Goal: Find specific page/section: Find specific page/section

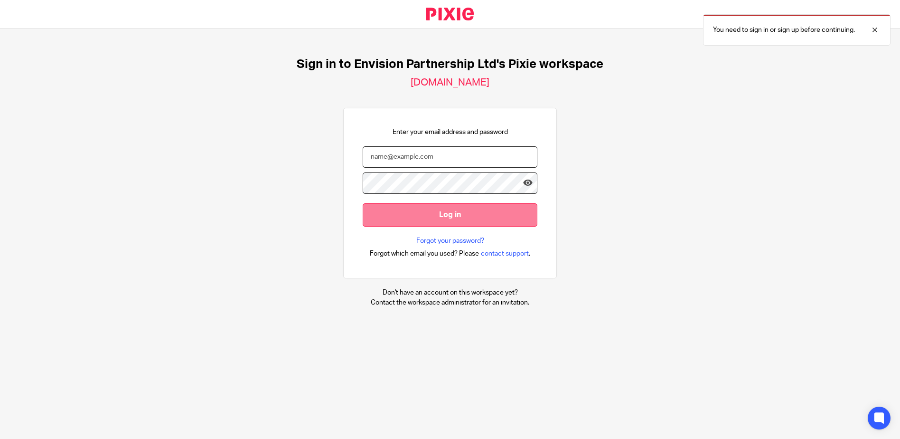
type input "[EMAIL_ADDRESS][DOMAIN_NAME]"
click at [462, 221] on input "Log in" at bounding box center [450, 214] width 175 height 23
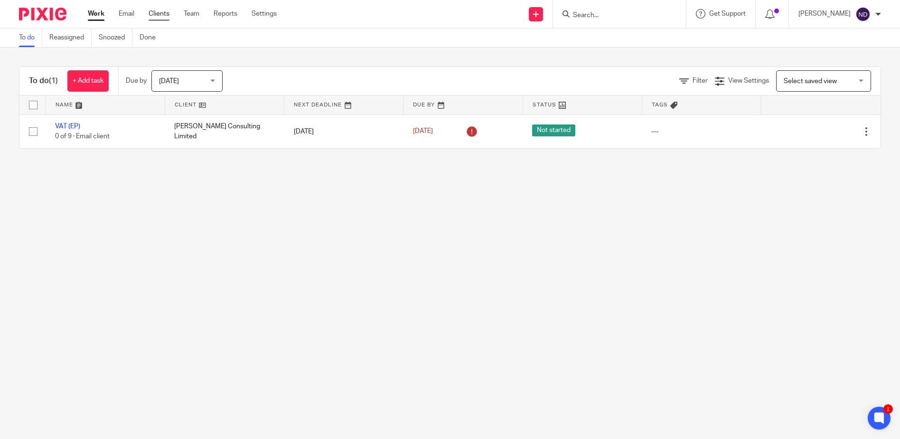
click at [156, 15] on link "Clients" at bounding box center [159, 13] width 21 height 9
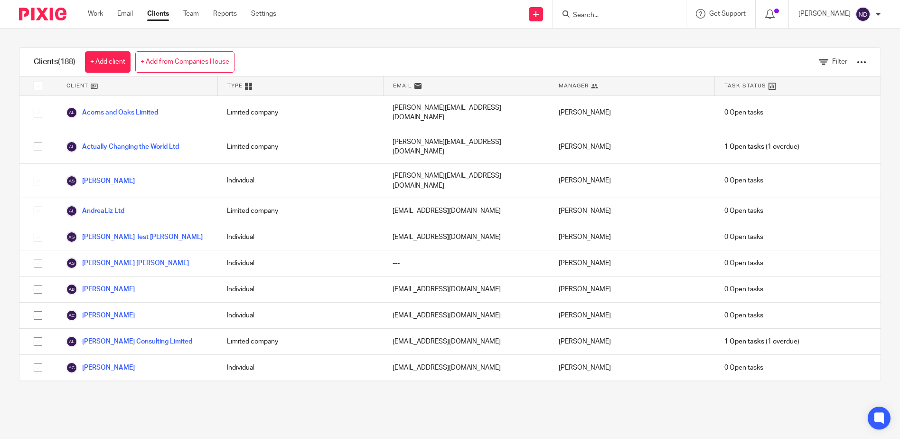
click at [585, 12] on input "Search" at bounding box center [614, 15] width 85 height 9
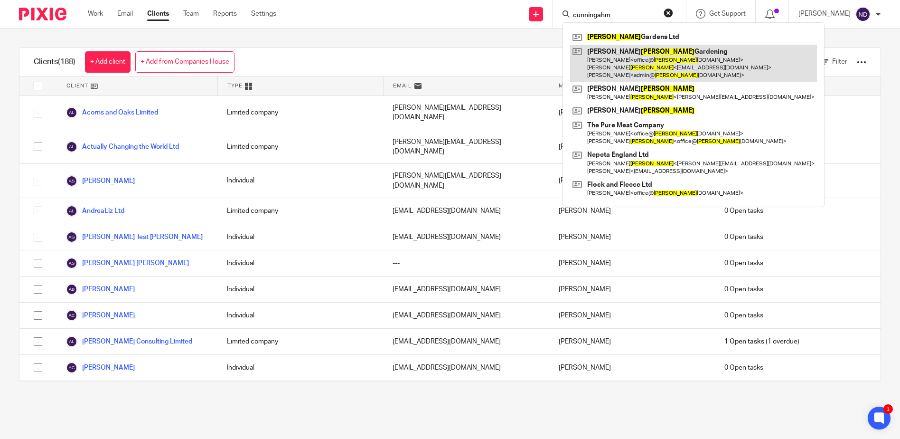
type input "cunningahm"
click at [641, 66] on link at bounding box center [693, 64] width 247 height 38
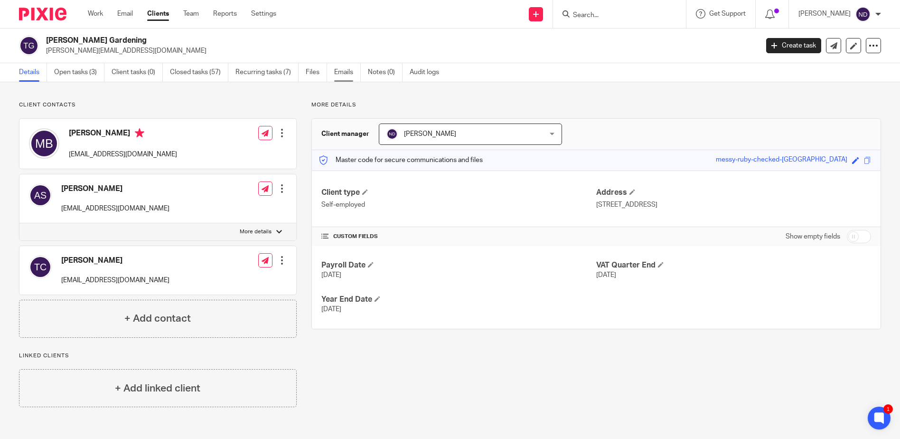
click at [340, 71] on link "Emails" at bounding box center [347, 72] width 27 height 19
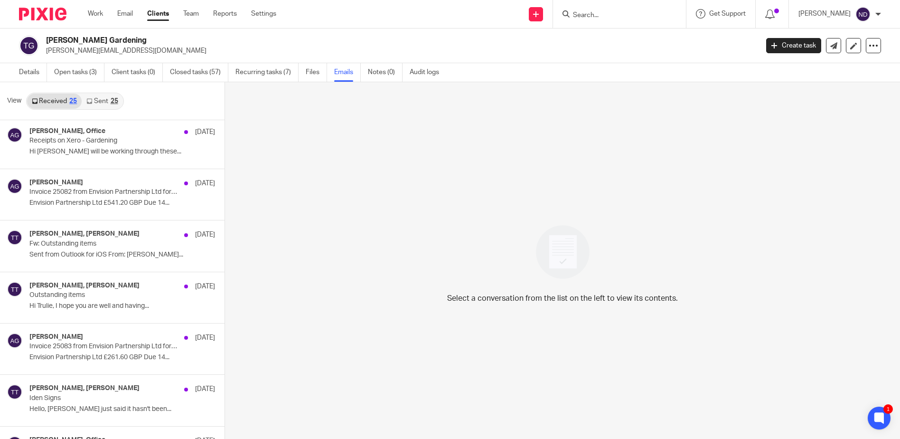
scroll to position [670, 0]
